Goal: Transaction & Acquisition: Book appointment/travel/reservation

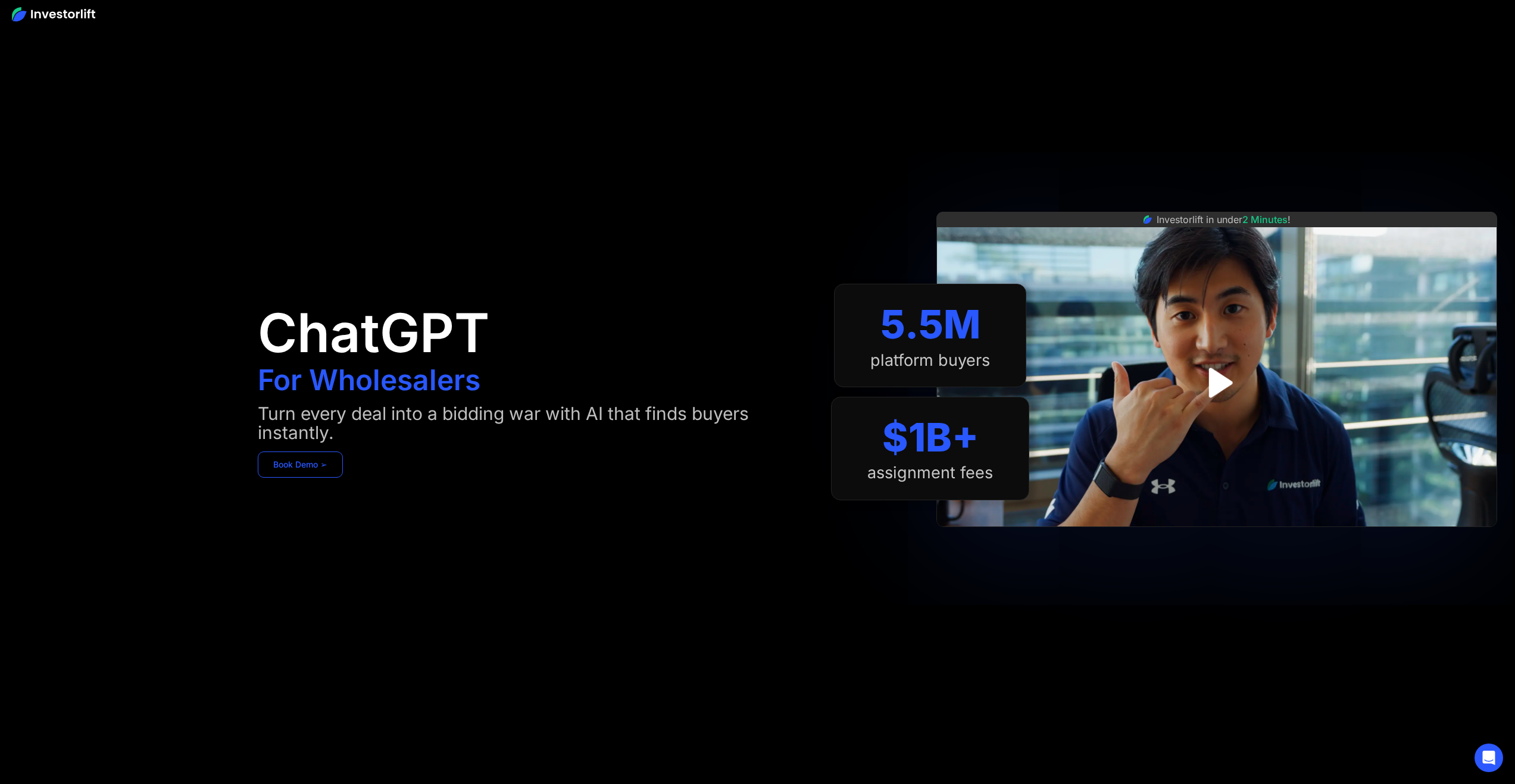
click at [287, 463] on link "Book Demo ➢" at bounding box center [300, 464] width 85 height 26
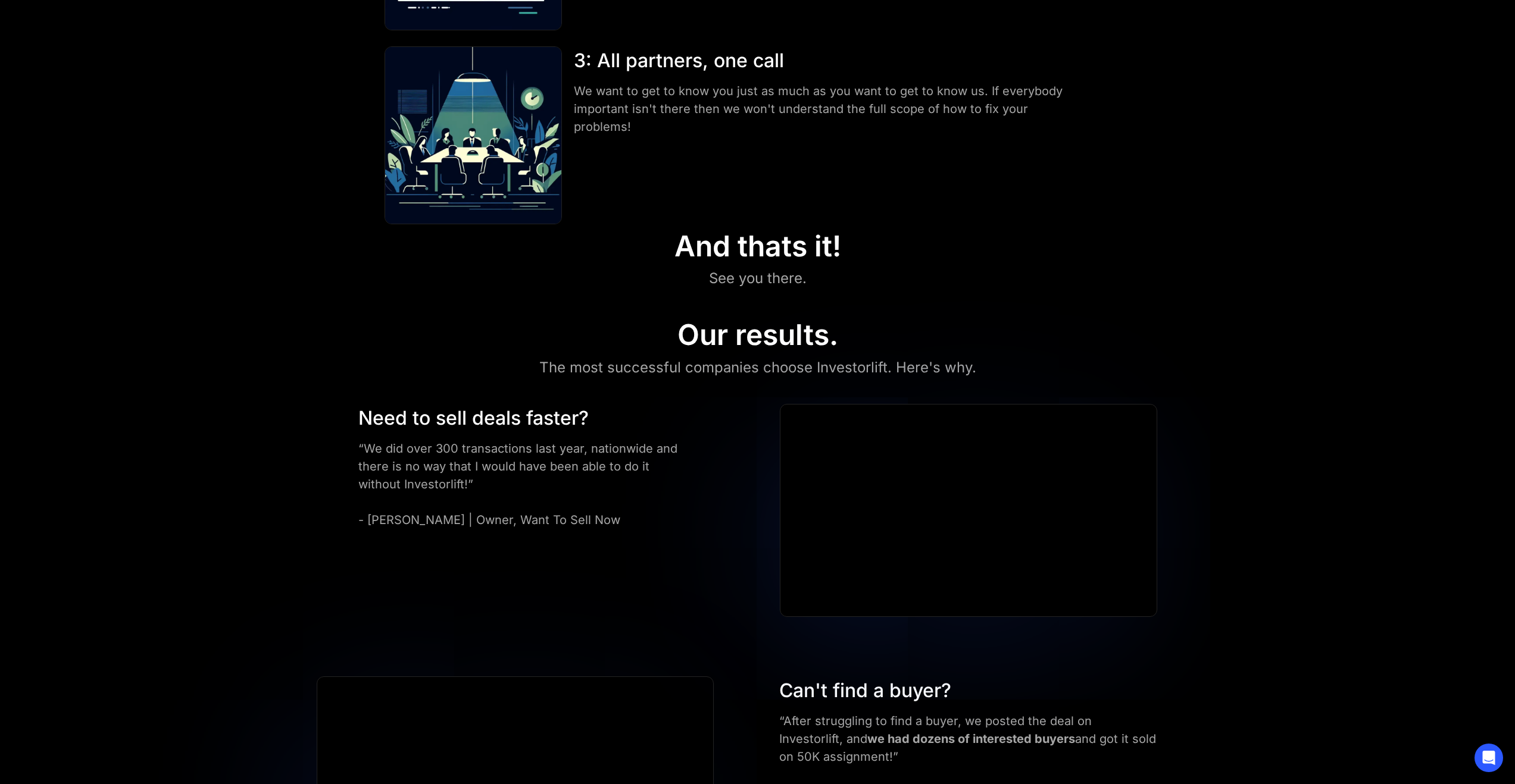
scroll to position [649, 0]
